Goal: Task Accomplishment & Management: Use online tool/utility

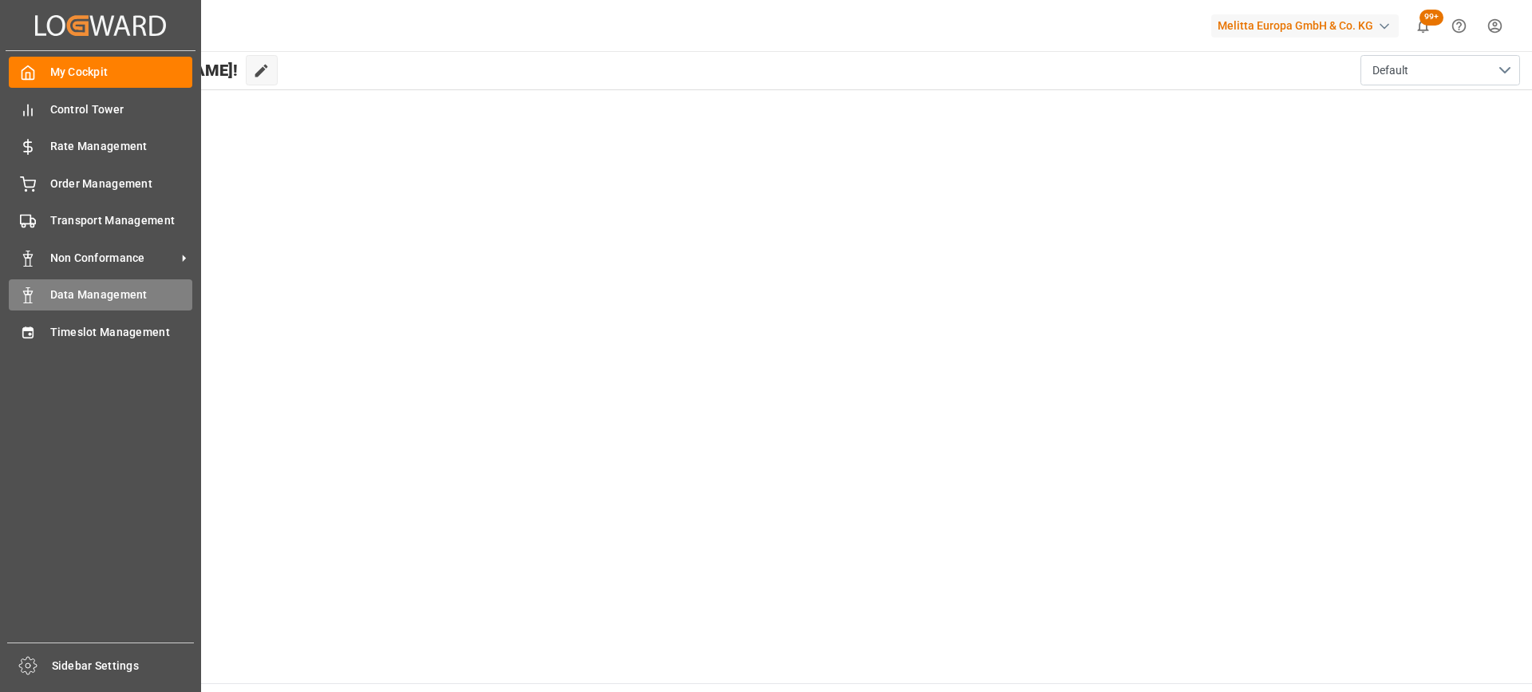
click at [97, 293] on span "Data Management" at bounding box center [121, 295] width 143 height 17
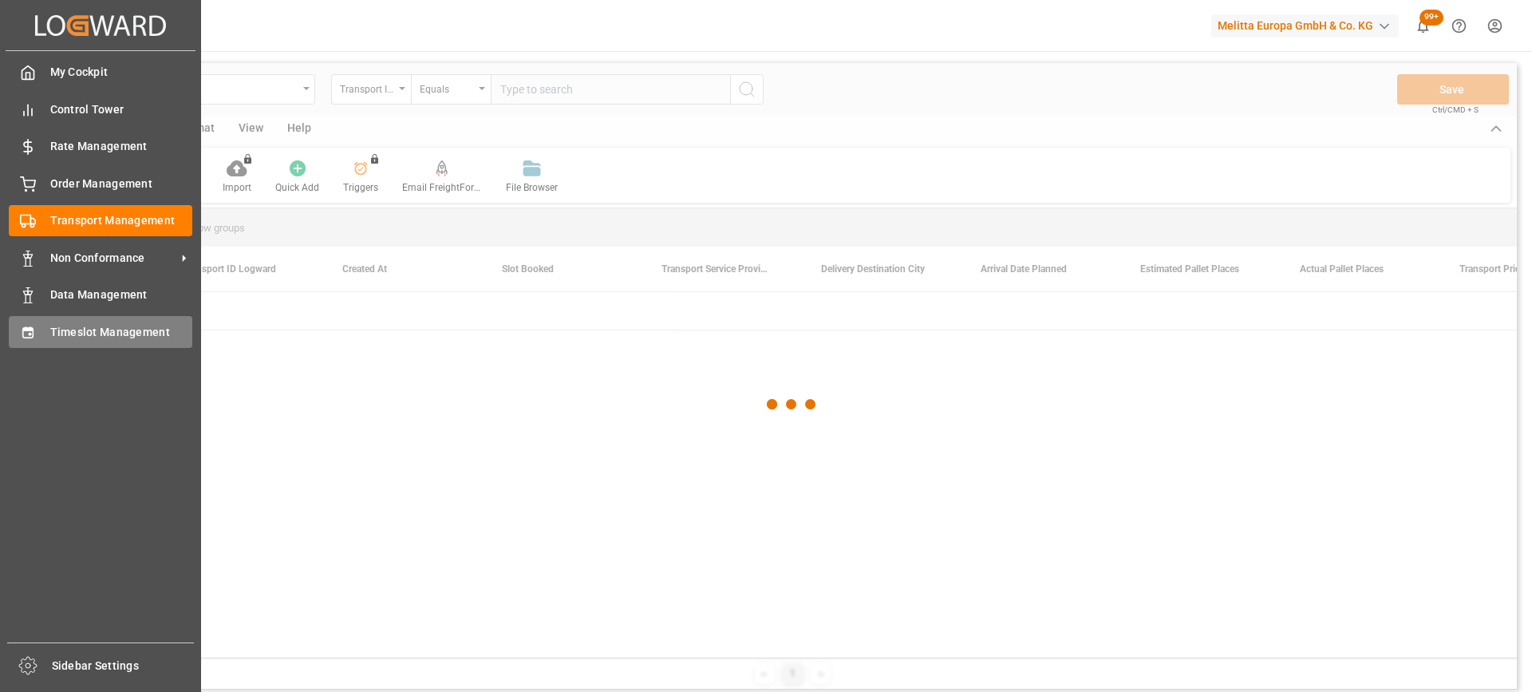
click at [53, 334] on span "Timeslot Management" at bounding box center [121, 332] width 143 height 17
